Goal: Task Accomplishment & Management: Manage account settings

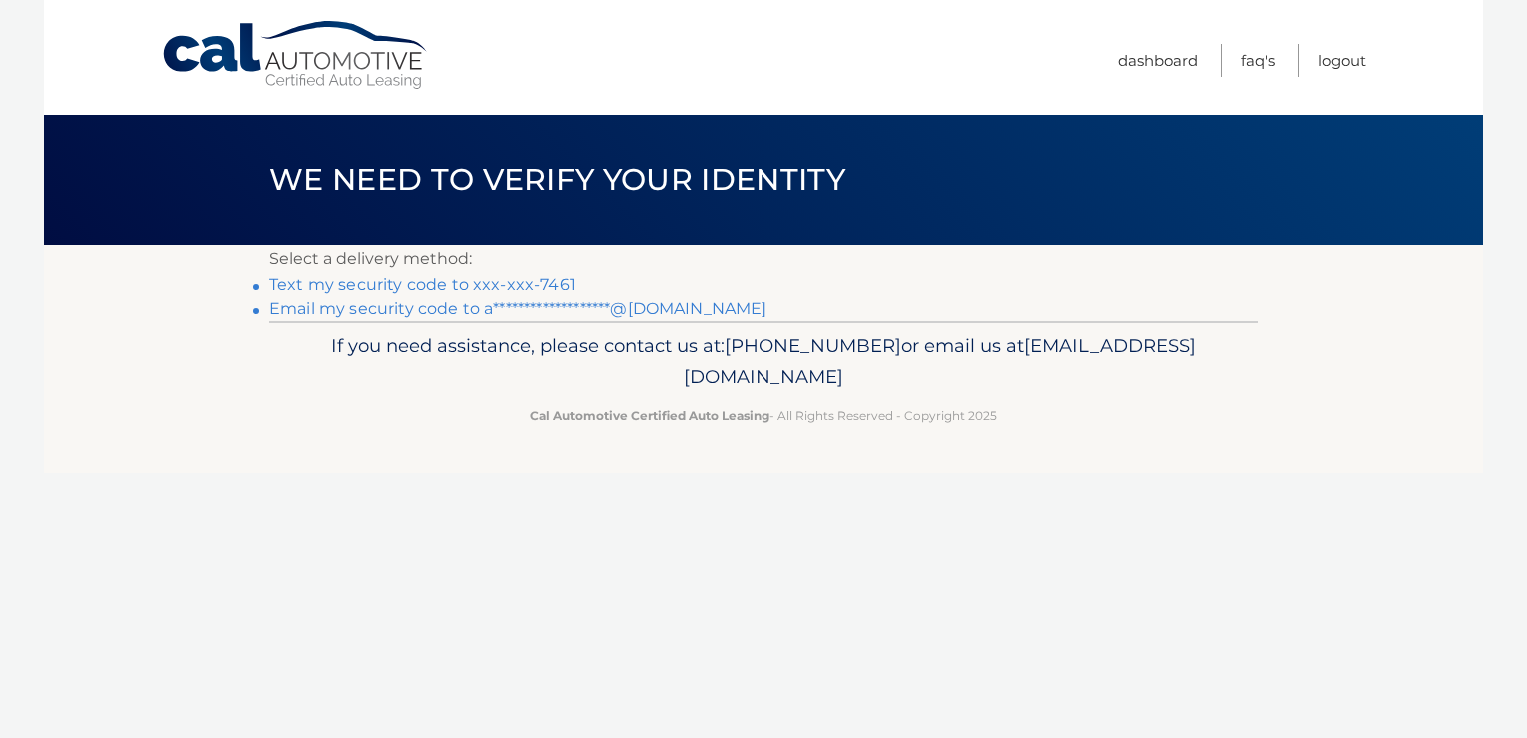
click at [546, 279] on link "Text my security code to xxx-xxx-7461" at bounding box center [422, 284] width 307 height 19
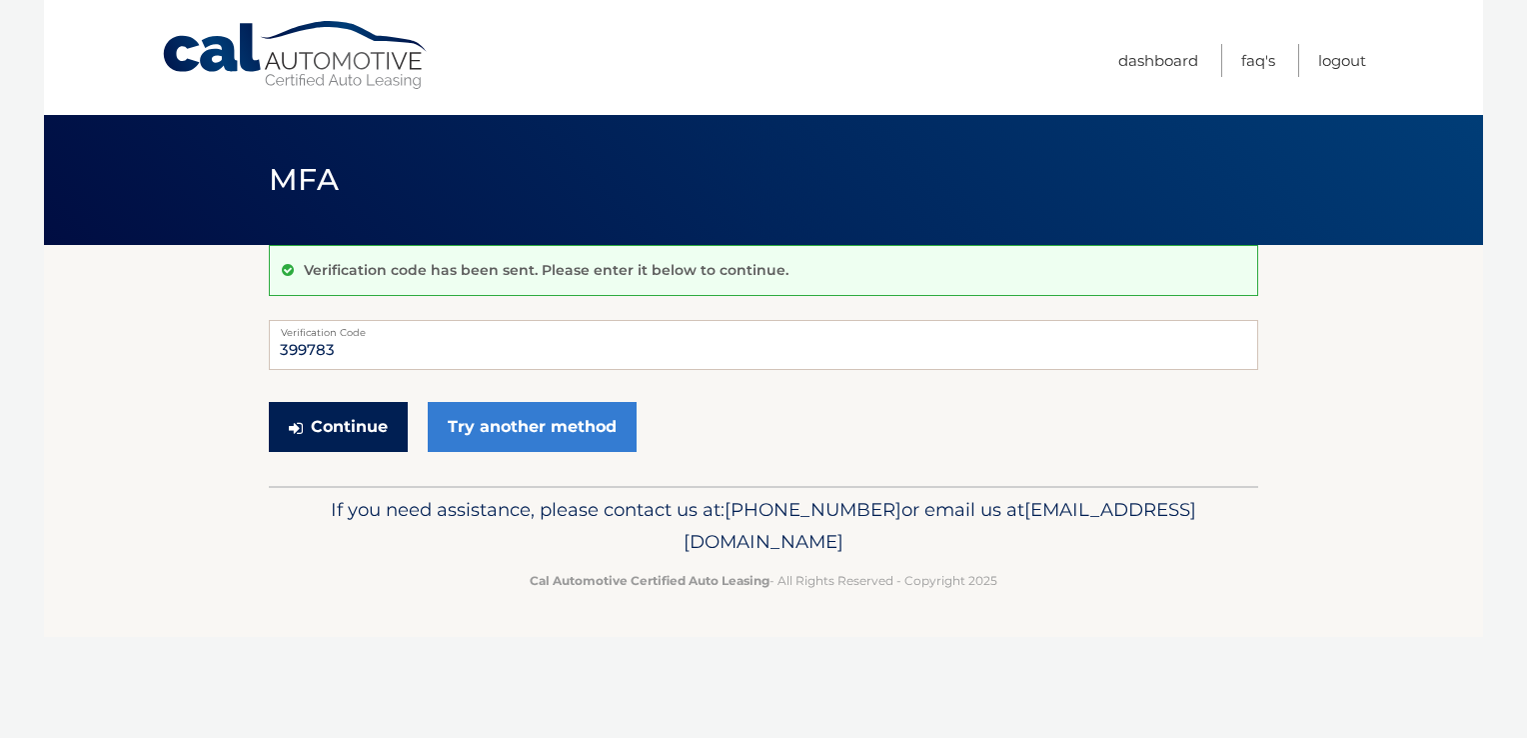
type input "399783"
click at [328, 418] on button "Continue" at bounding box center [338, 427] width 139 height 50
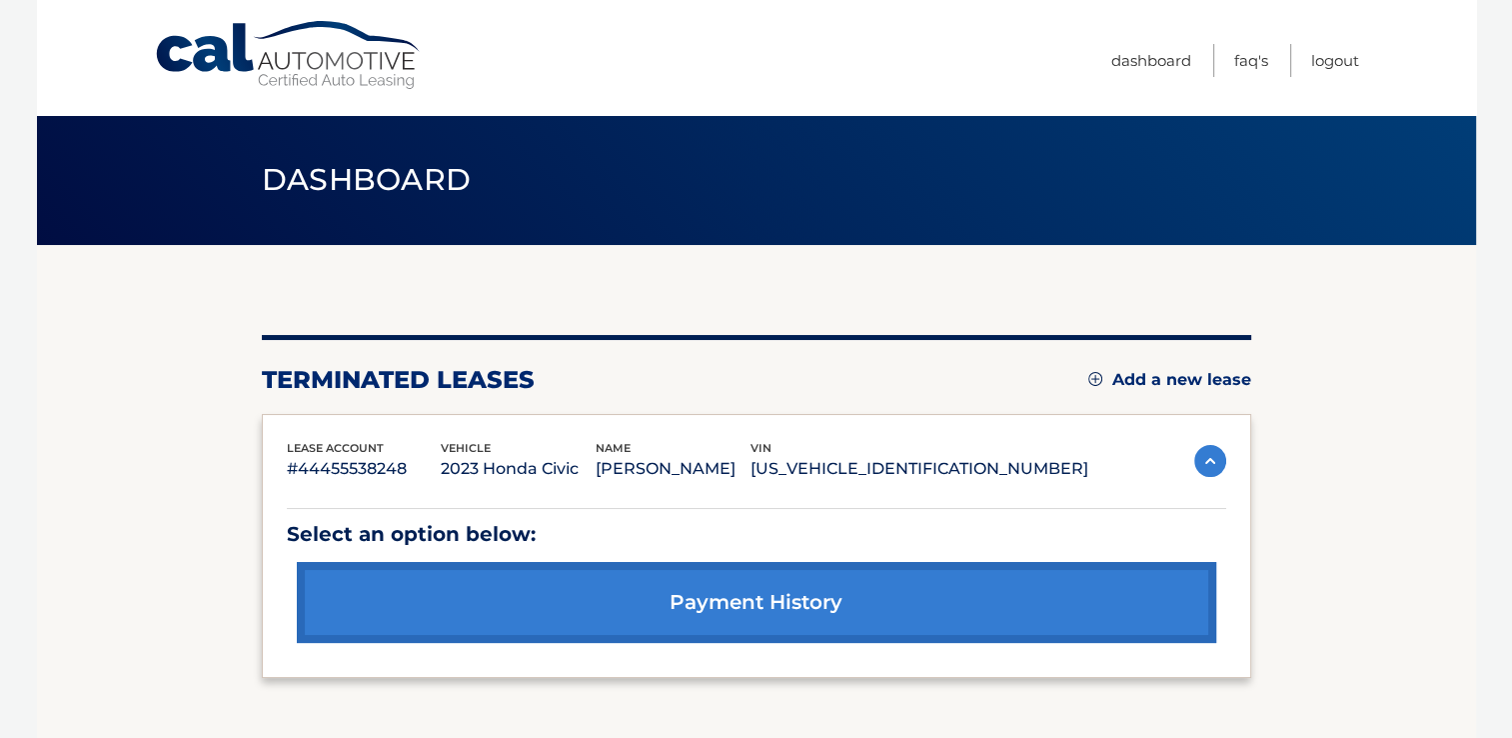
click at [368, 484] on div "lease account #44455538248 vehicle 2023 Honda Civic name ALEJANDRA PORTILLO SIM…" at bounding box center [688, 461] width 802 height 45
